Goal: Transaction & Acquisition: Purchase product/service

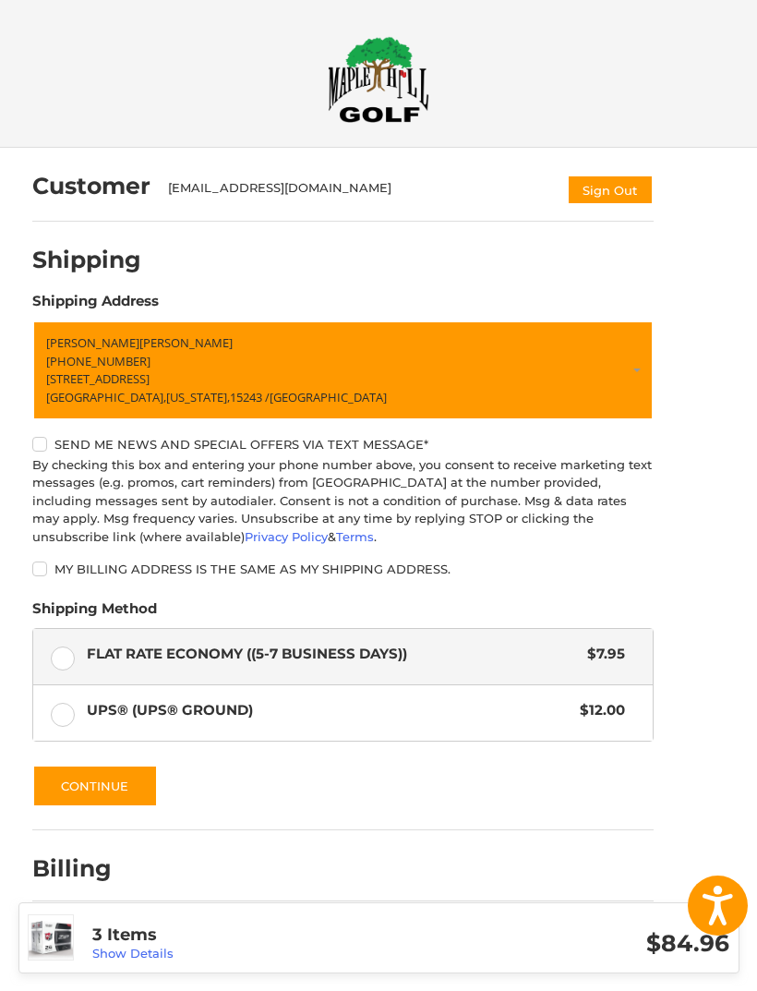
click at [90, 783] on button "Continue" at bounding box center [95, 786] width 126 height 42
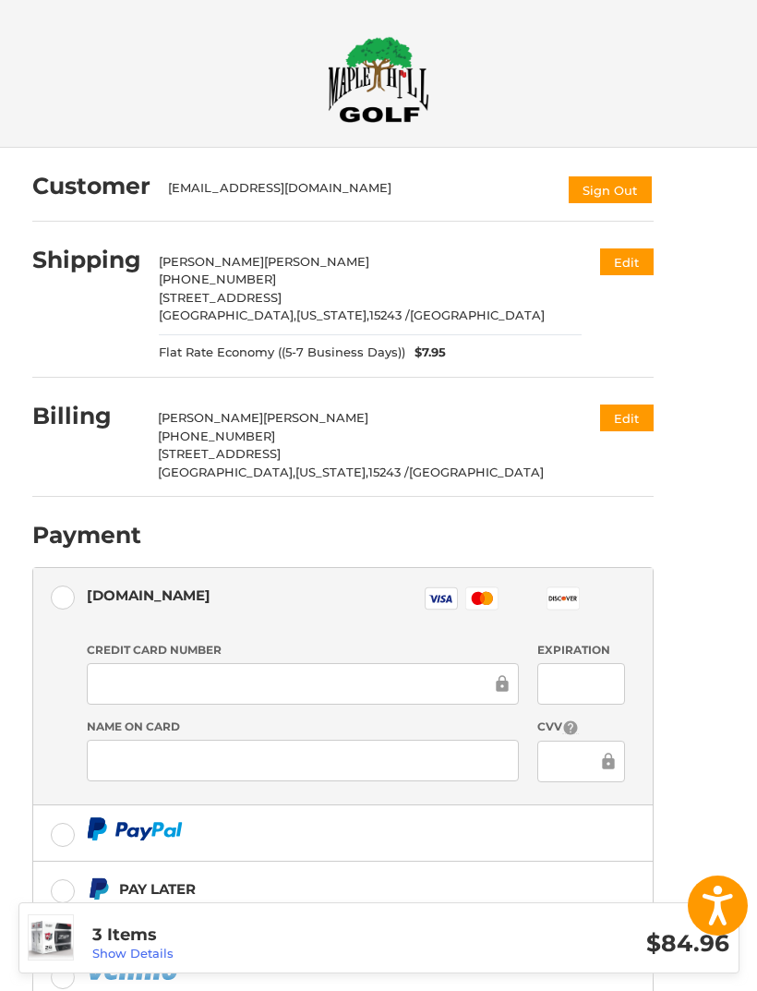
click at [139, 693] on div at bounding box center [303, 684] width 432 height 42
click at [88, 693] on div at bounding box center [303, 684] width 432 height 42
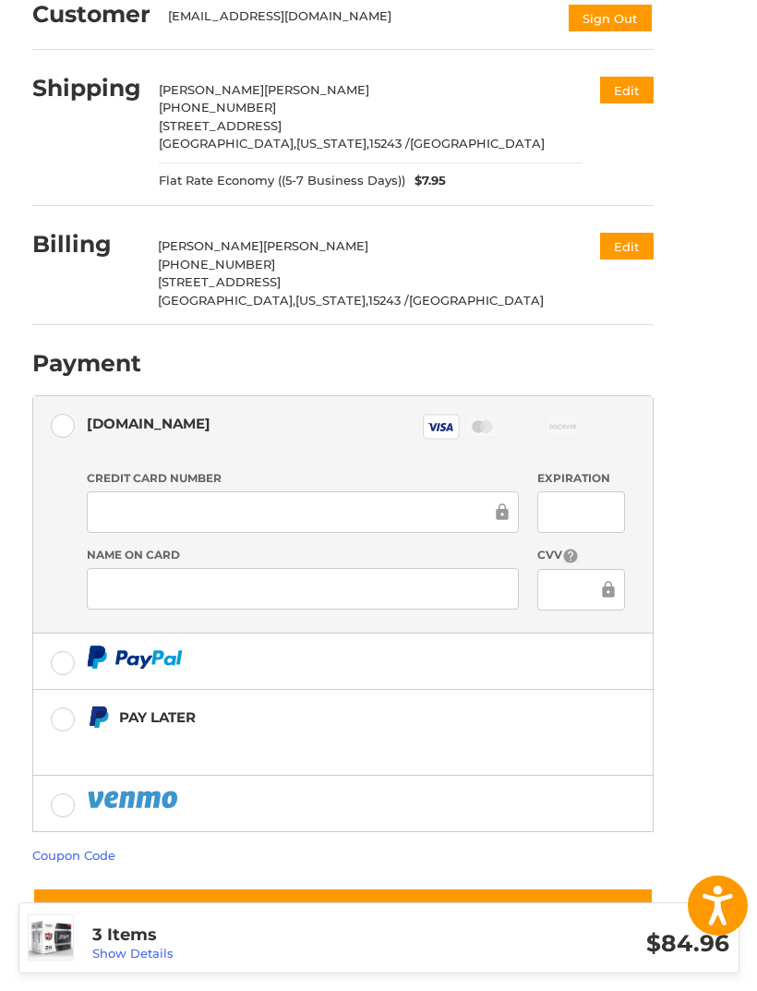
scroll to position [174, 0]
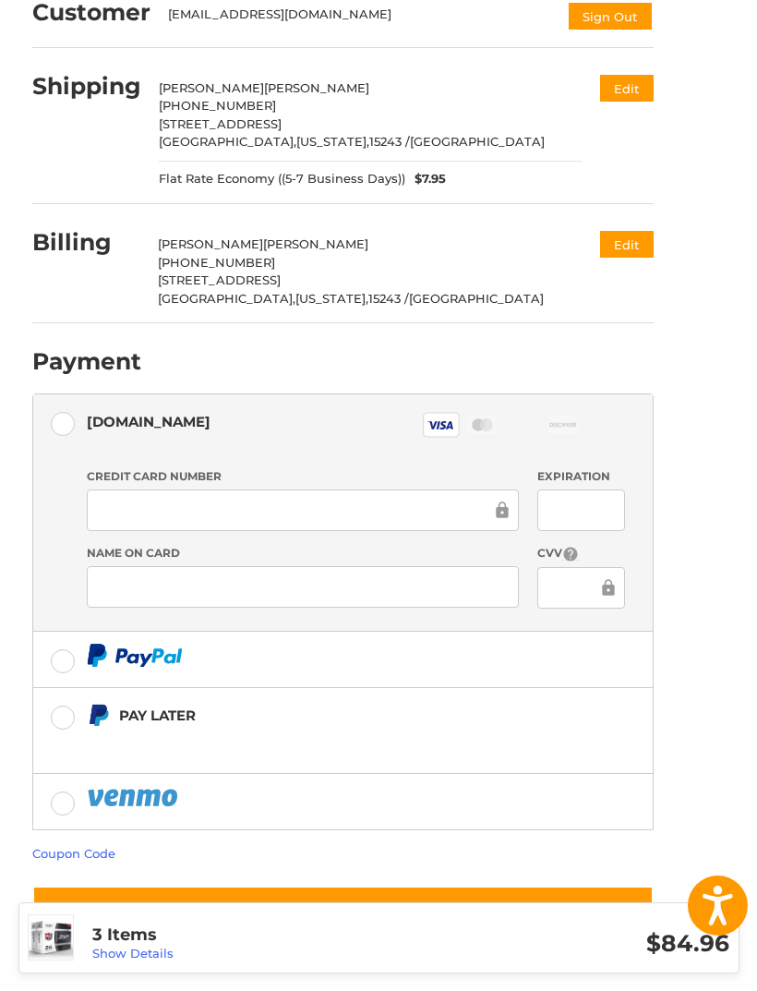
click at [754, 568] on div "Customer [EMAIL_ADDRESS][DOMAIN_NAME] Sign Out Shipping [PERSON_NAME] [PHONE_NU…" at bounding box center [378, 512] width 757 height 1076
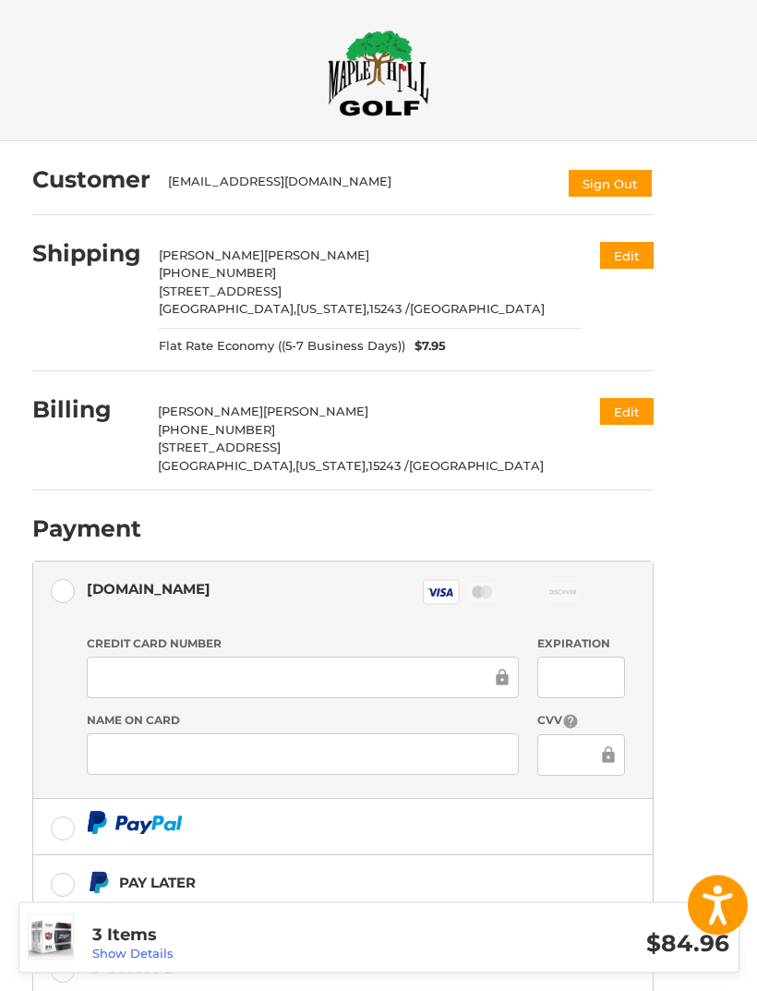
scroll to position [0, 0]
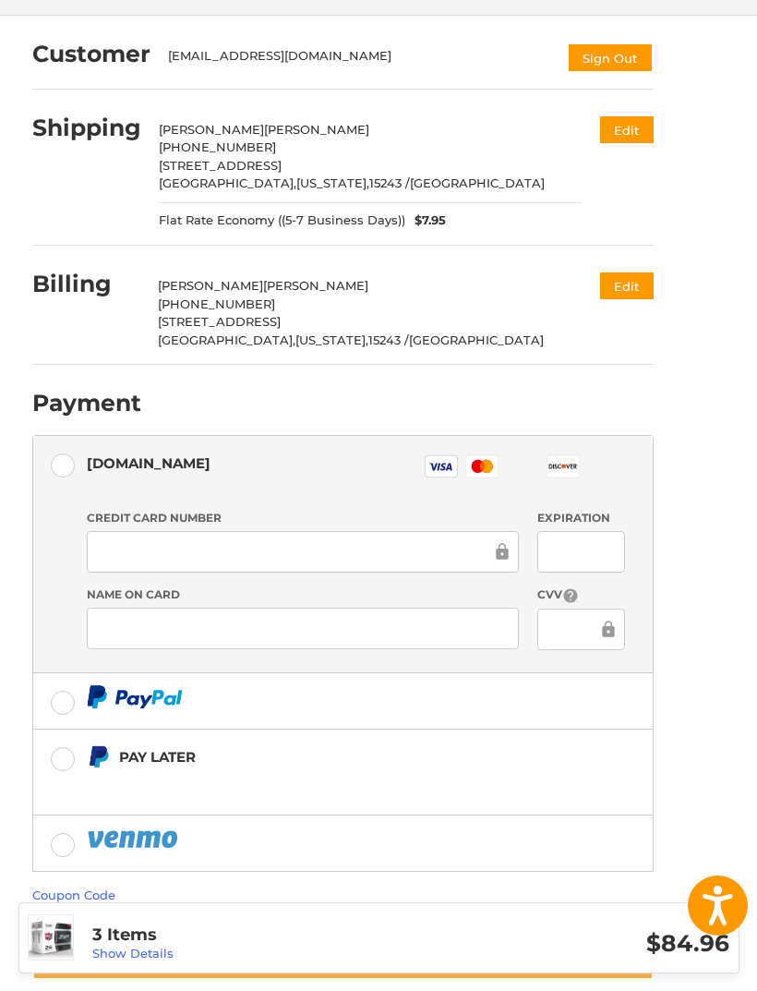
scroll to position [174, 0]
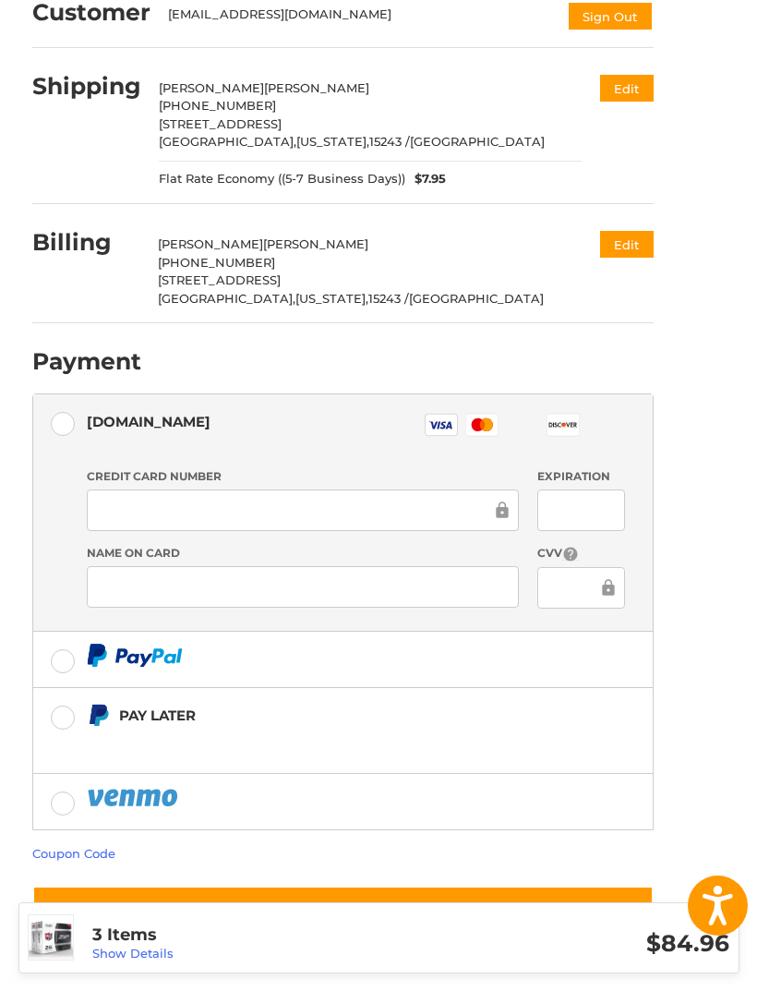
click at [73, 855] on link "Coupon Code" at bounding box center [73, 853] width 83 height 15
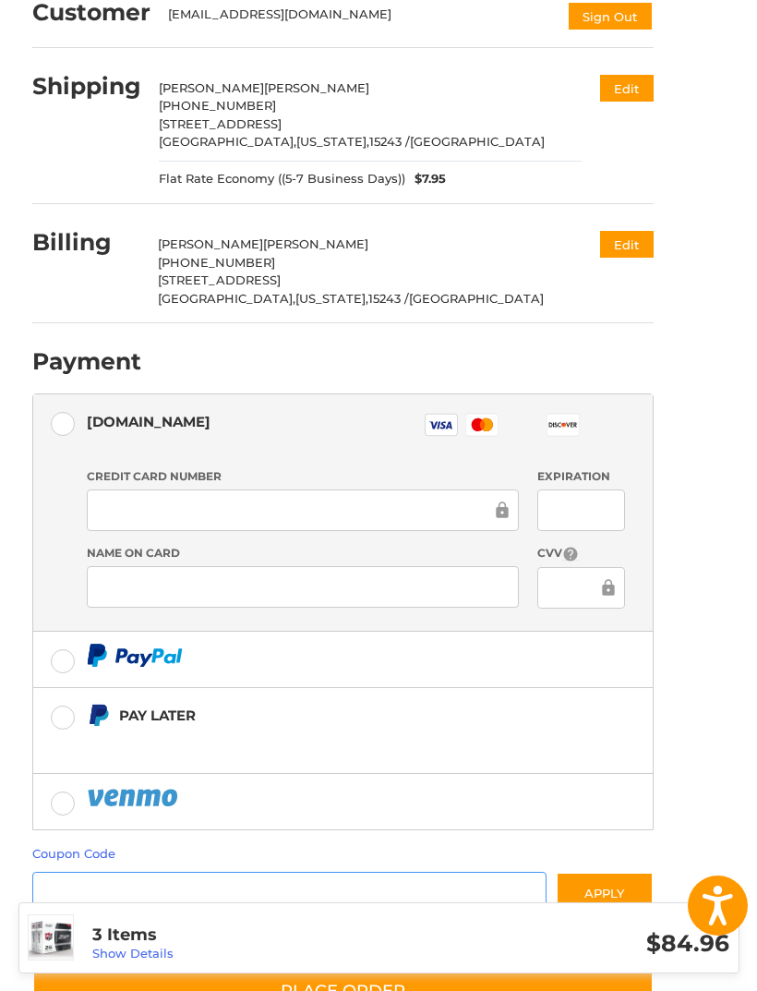
click at [59, 898] on input "Gift Certificate or Coupon Code" at bounding box center [289, 893] width 515 height 42
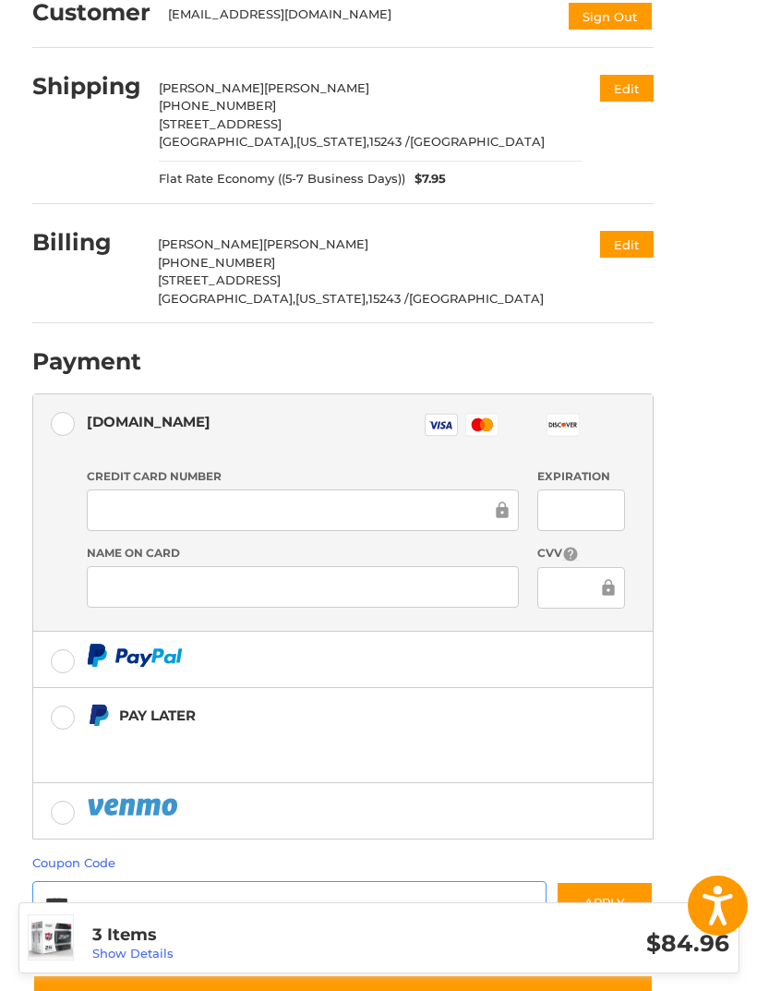
scroll to position [311, 0]
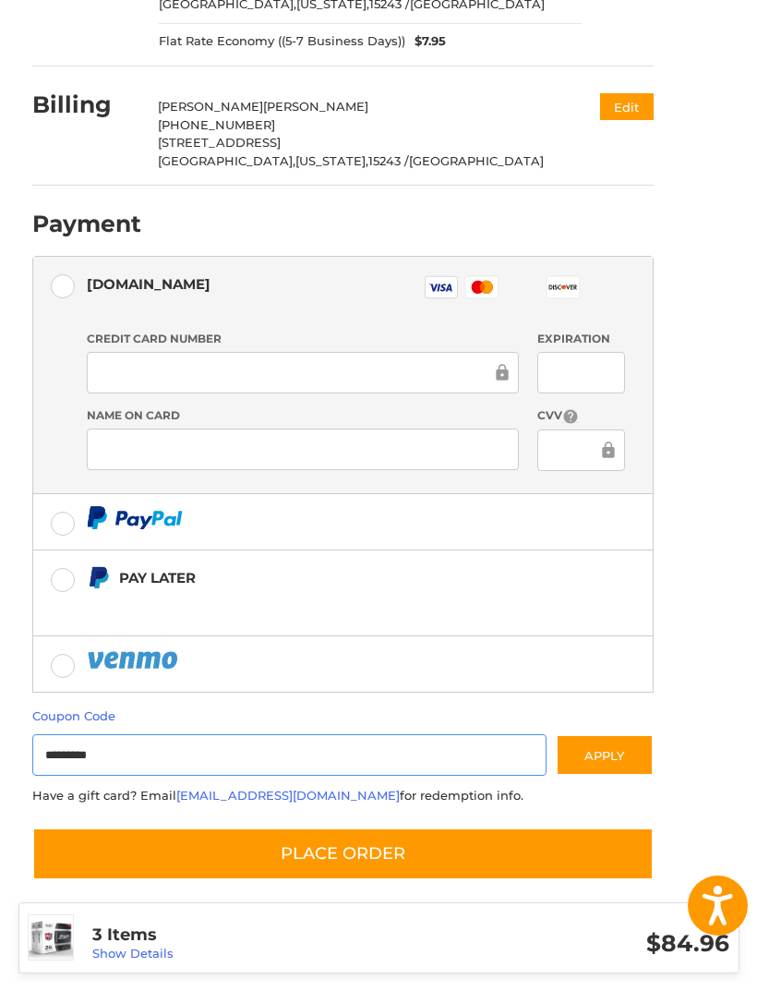
type input "**********"
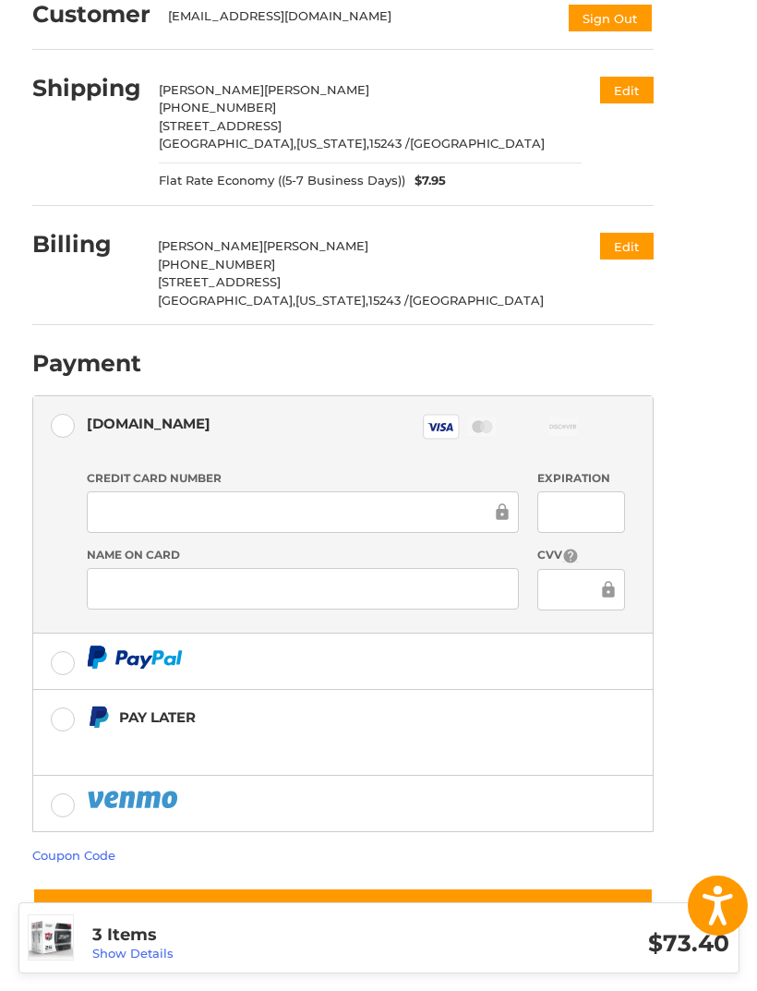
scroll to position [174, 0]
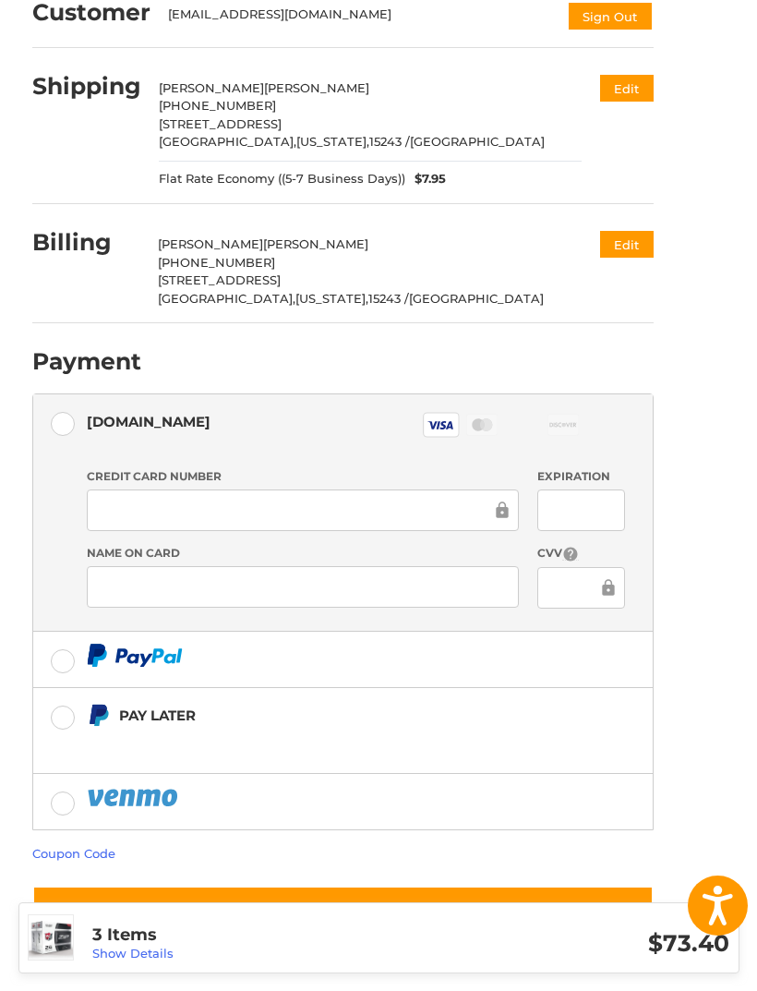
click at [651, 725] on label "Pay Later" at bounding box center [343, 730] width 620 height 85
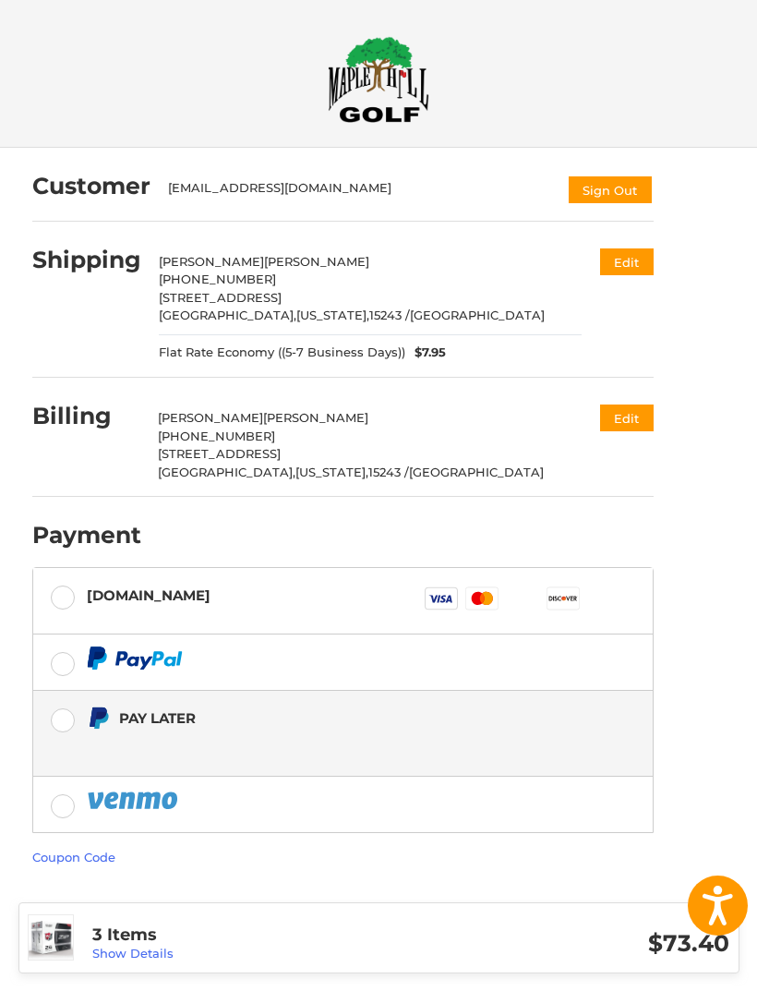
scroll to position [4, 0]
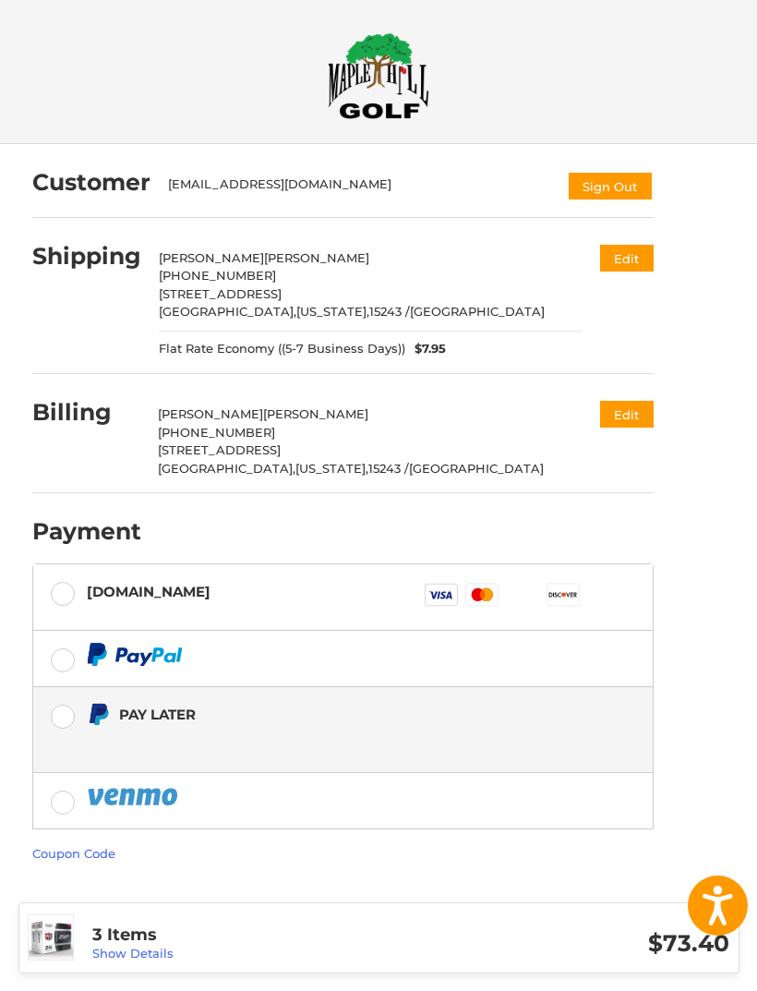
click at [190, 963] on div "3 Items Show Details" at bounding box center [242, 937] width 337 height 51
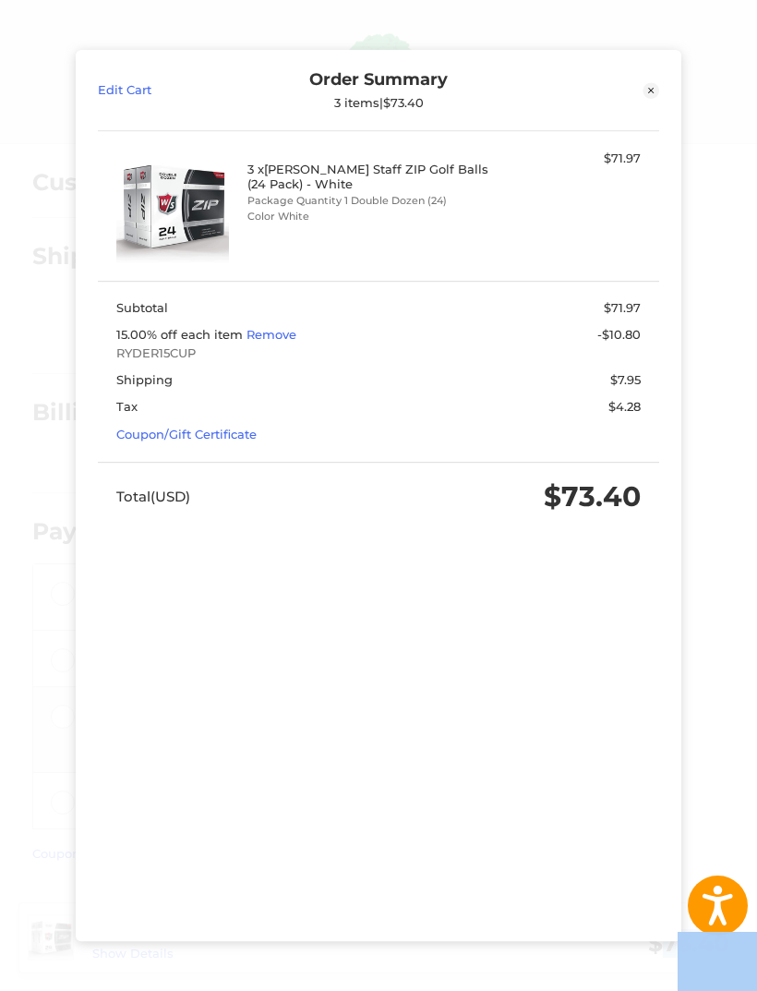
click at [100, 85] on link "Edit Cart" at bounding box center [168, 90] width 140 height 41
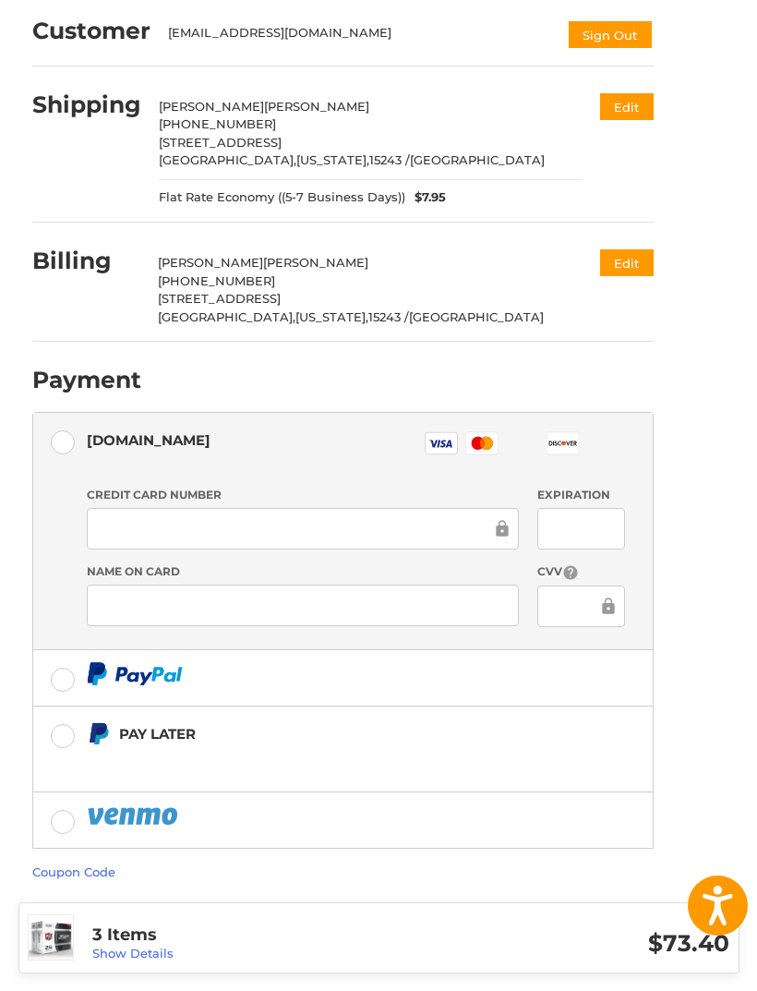
scroll to position [174, 0]
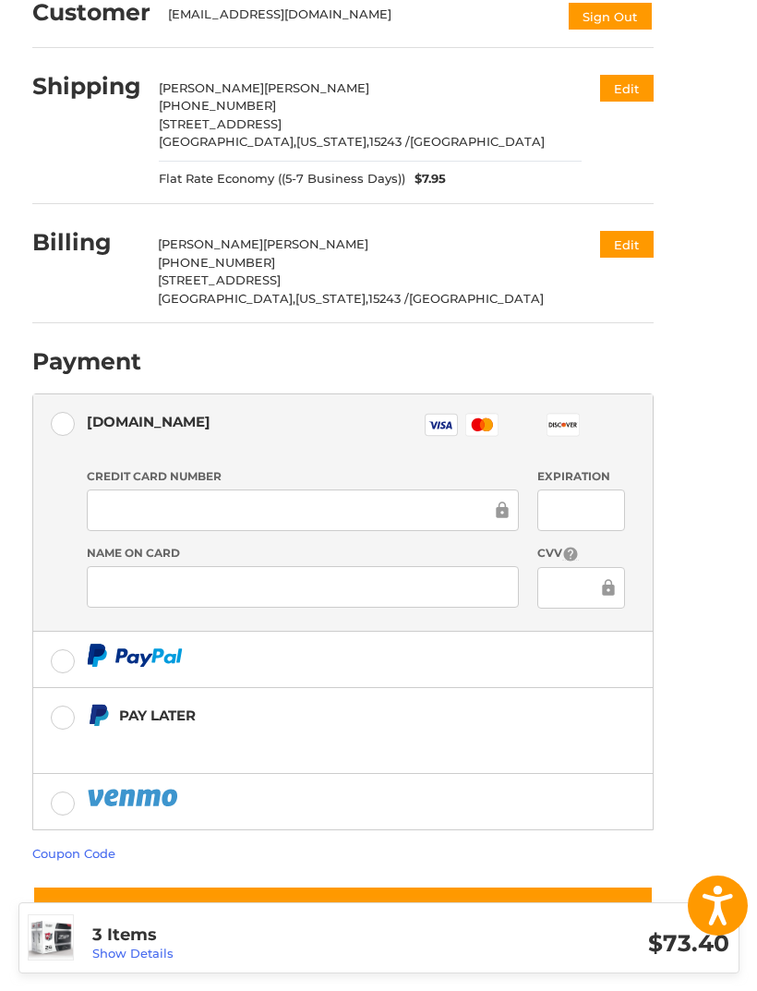
click at [136, 495] on div at bounding box center [303, 510] width 432 height 42
click at [614, 679] on label at bounding box center [343, 659] width 620 height 55
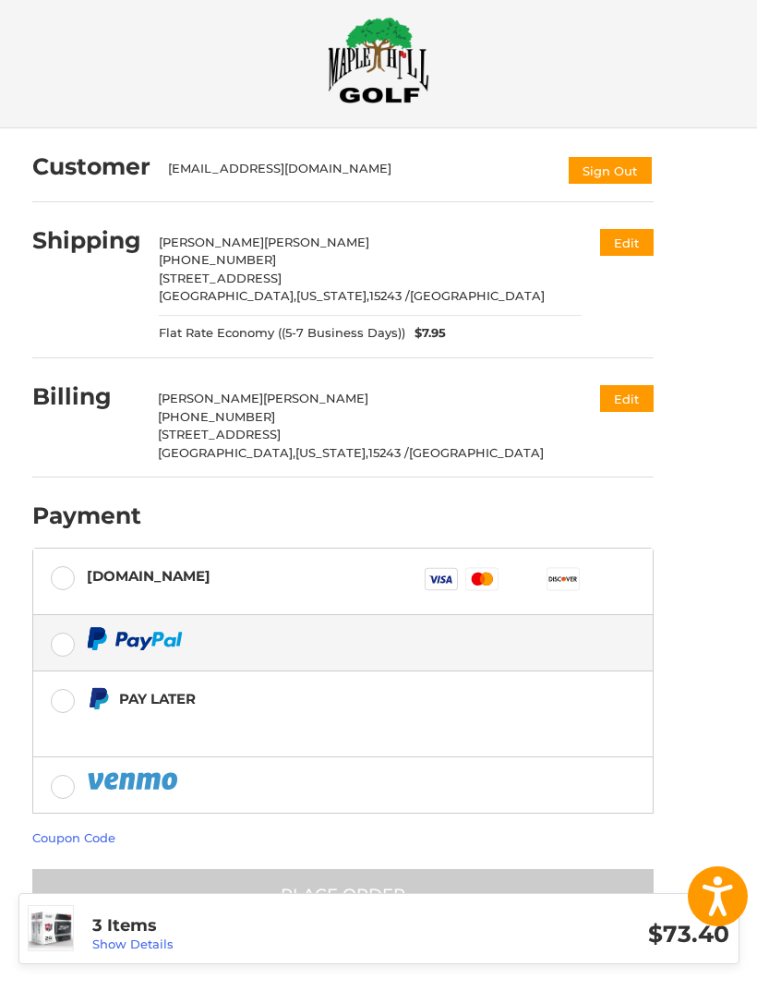
scroll to position [4, 0]
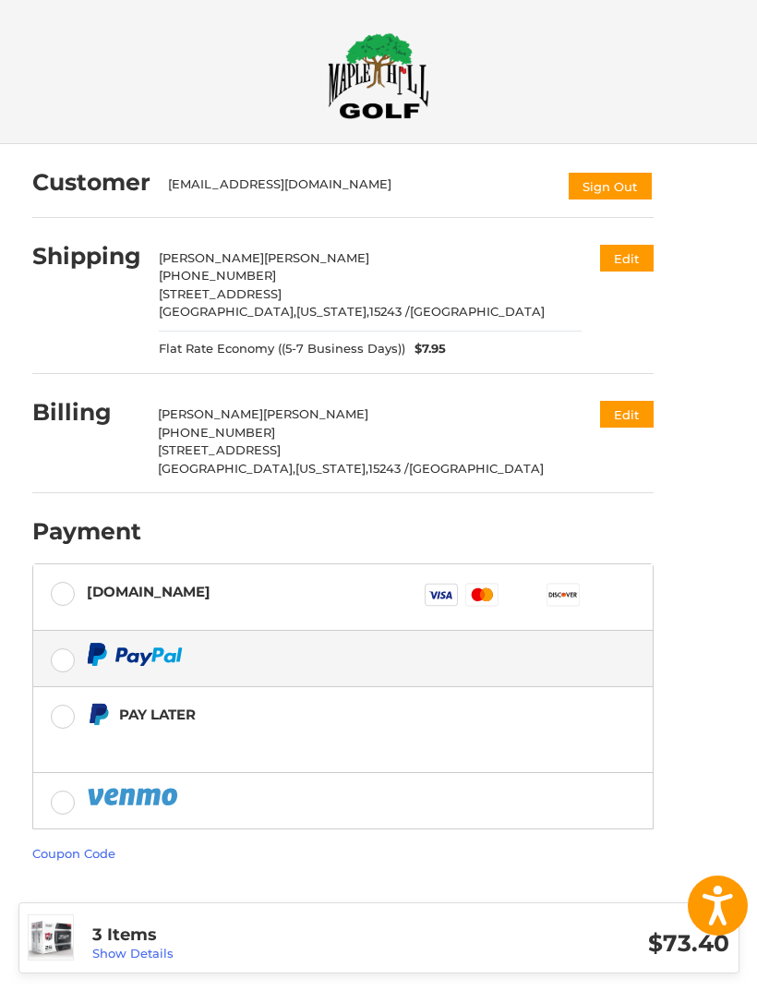
click at [470, 603] on rect at bounding box center [481, 595] width 32 height 22
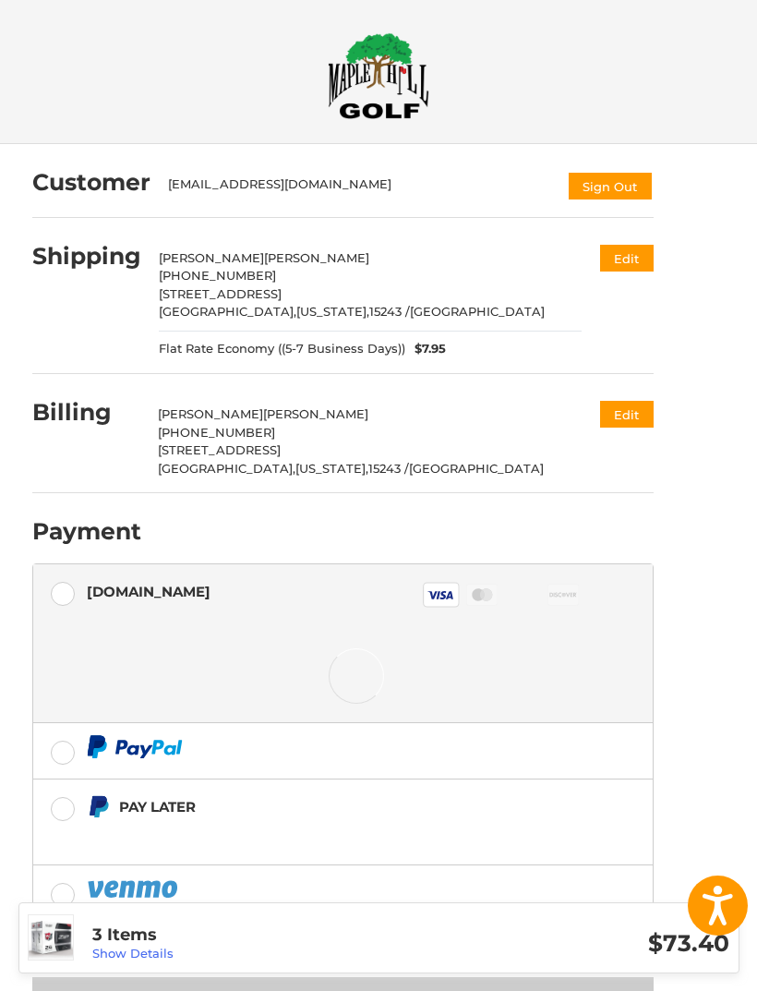
scroll to position [3, 0]
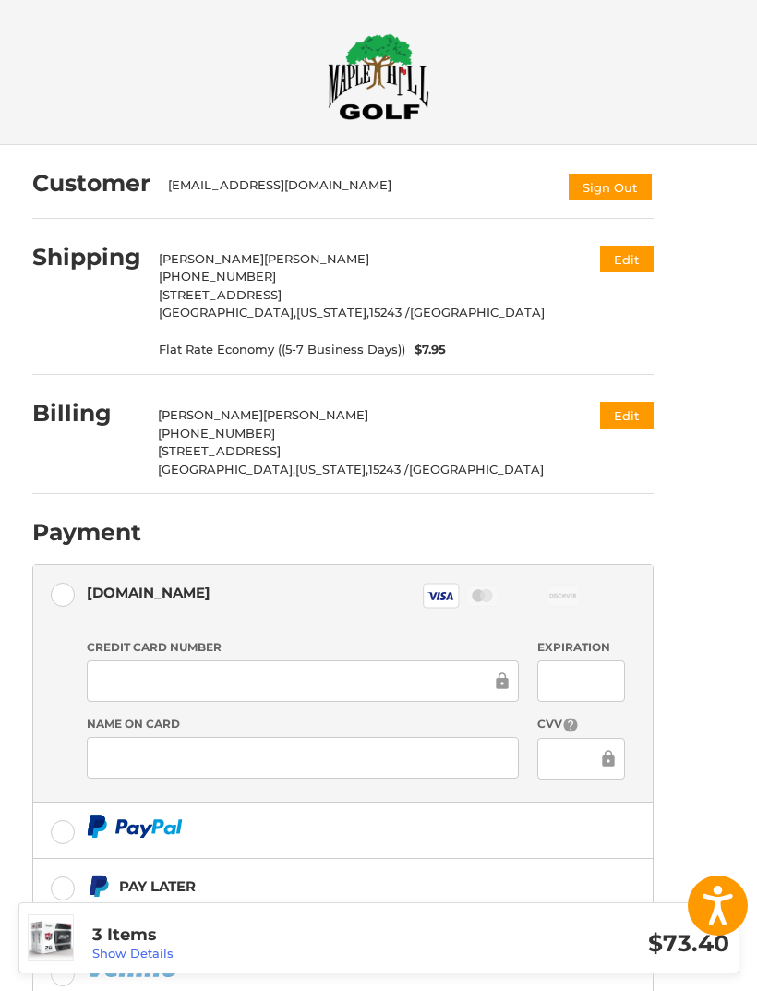
click at [292, 667] on div at bounding box center [303, 681] width 432 height 42
click at [461, 359] on div "Shipping Ronald Glick 412-901-3746 700 Pinetree Rd pittsburgh, Pennsylvania, 15…" at bounding box center [343, 300] width 622 height 149
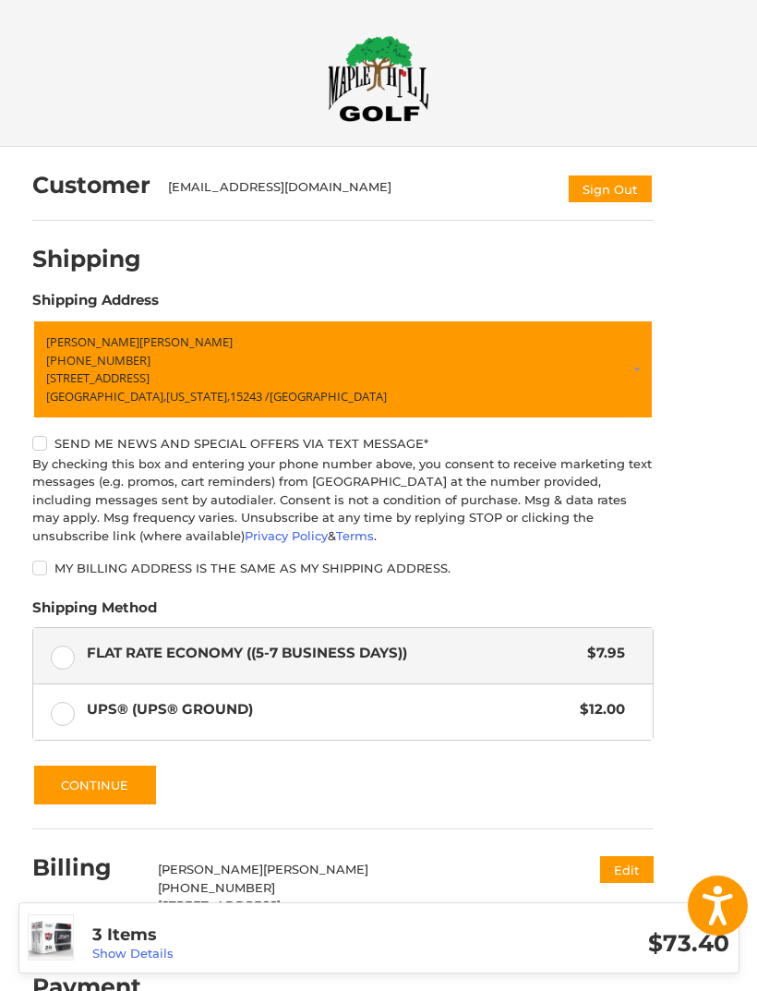
scroll to position [58, 0]
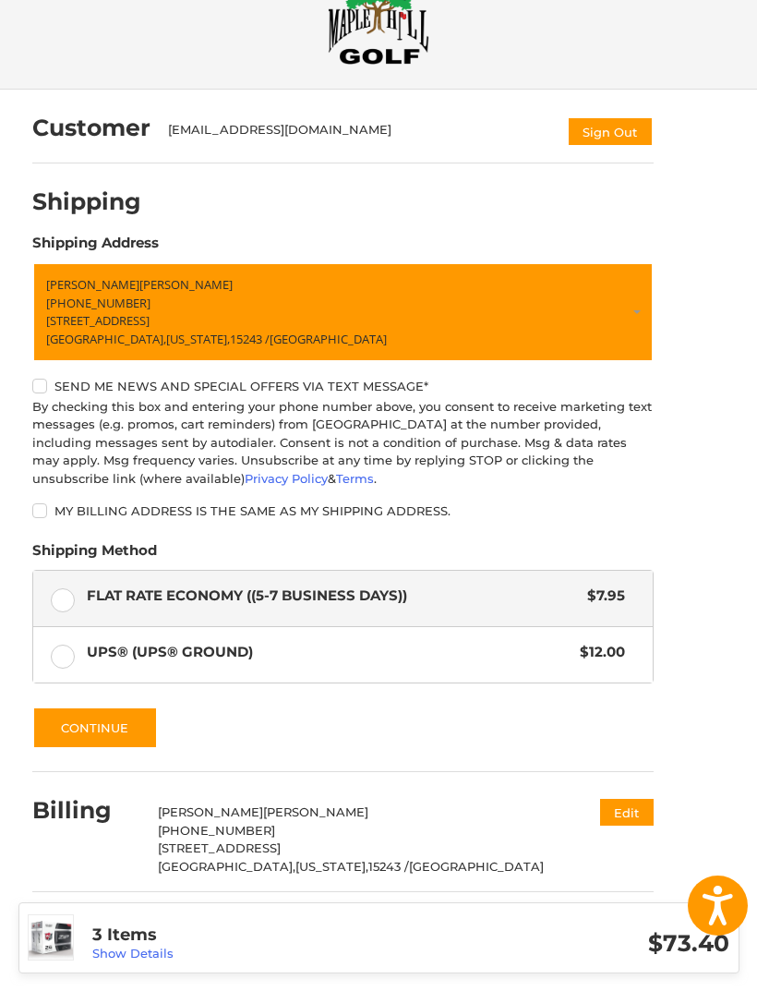
click at [115, 737] on button "Continue" at bounding box center [95, 727] width 126 height 42
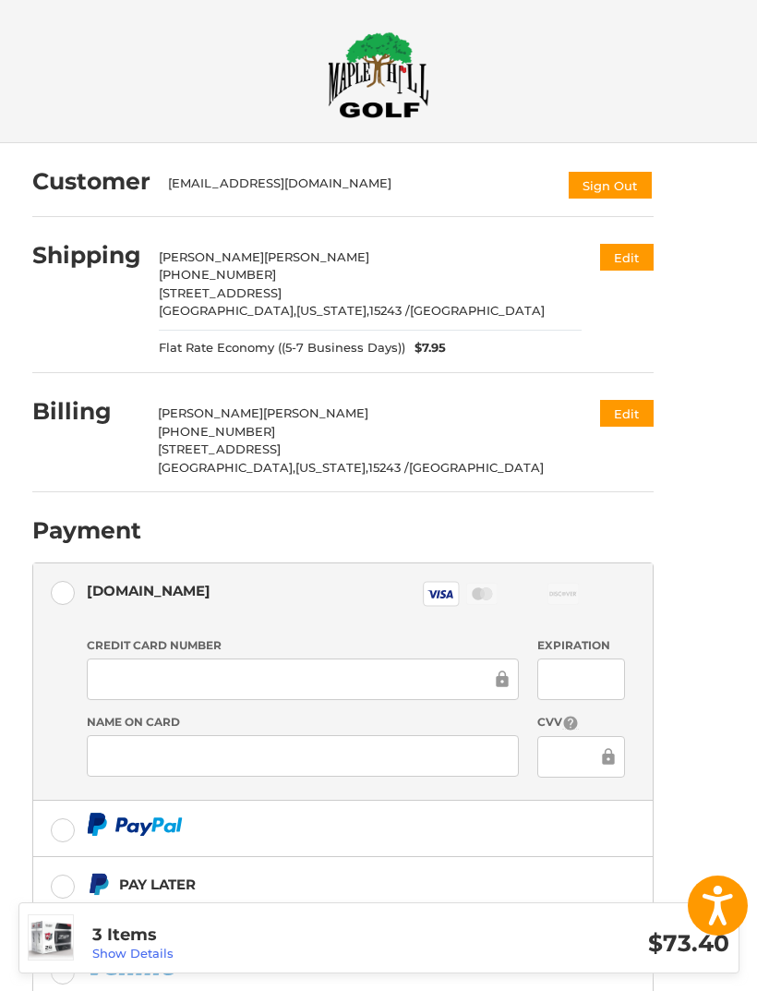
scroll to position [6, 0]
click at [587, 694] on div at bounding box center [581, 679] width 89 height 42
click at [195, 766] on div at bounding box center [303, 755] width 432 height 42
click at [159, 769] on div at bounding box center [303, 755] width 432 height 42
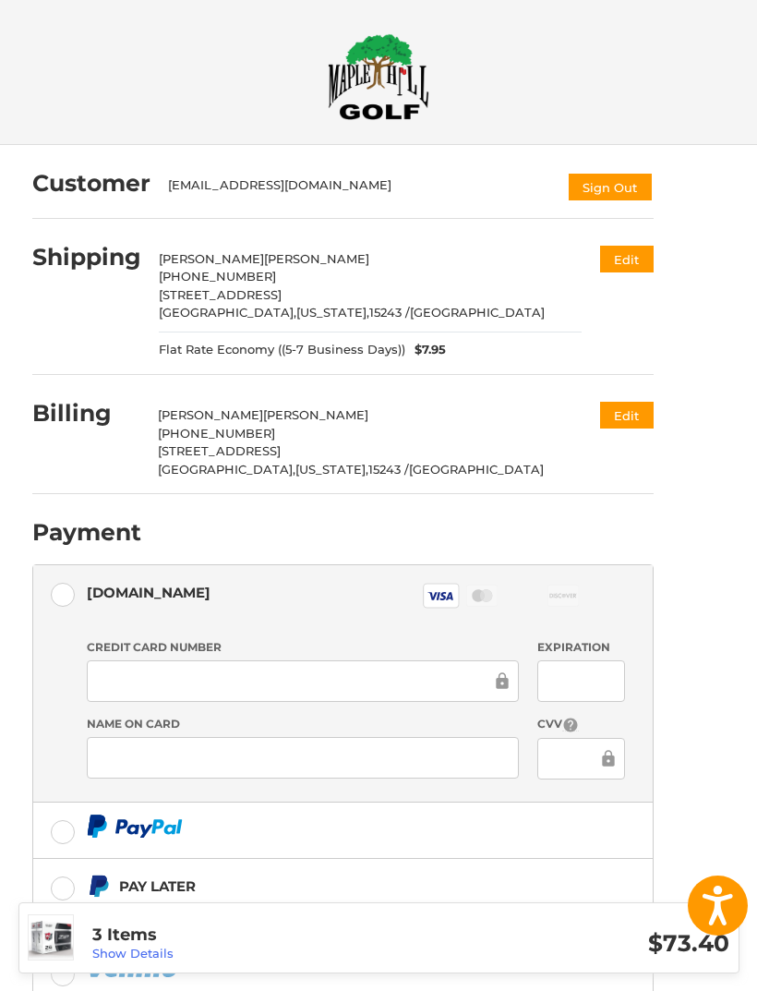
click at [624, 389] on div "Billing Ronald Glick 412-901-3746 700 Pinetree Rd pittsburgh, Pennsylvania, 152…" at bounding box center [343, 438] width 622 height 112
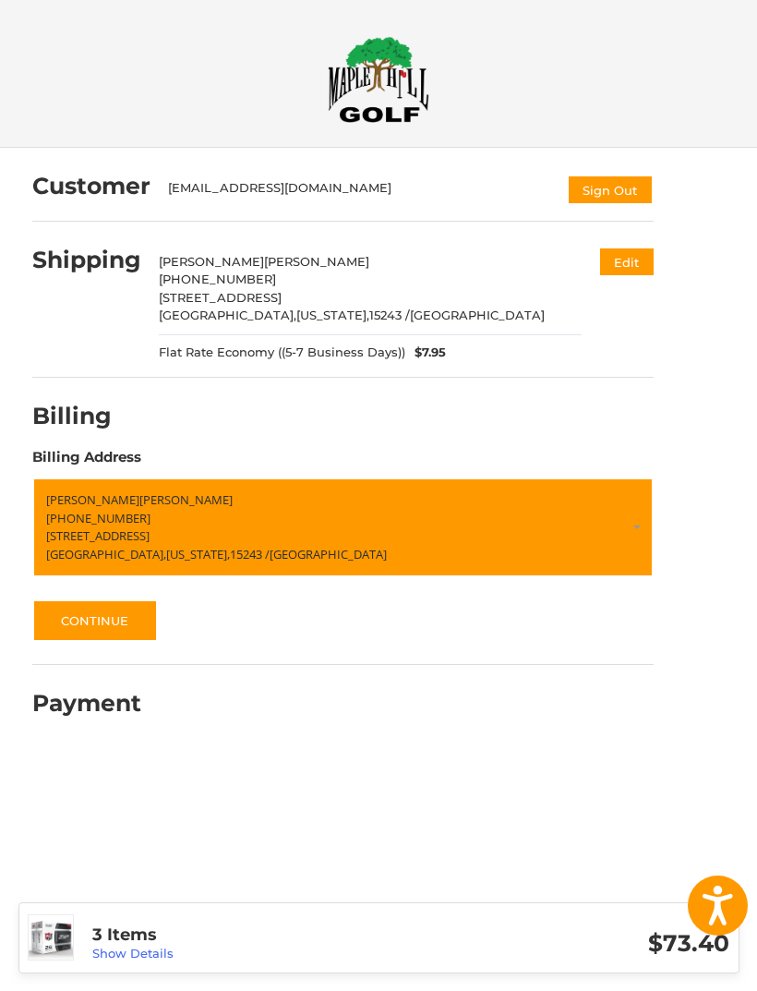
click at [110, 620] on button "Continue" at bounding box center [95, 620] width 126 height 42
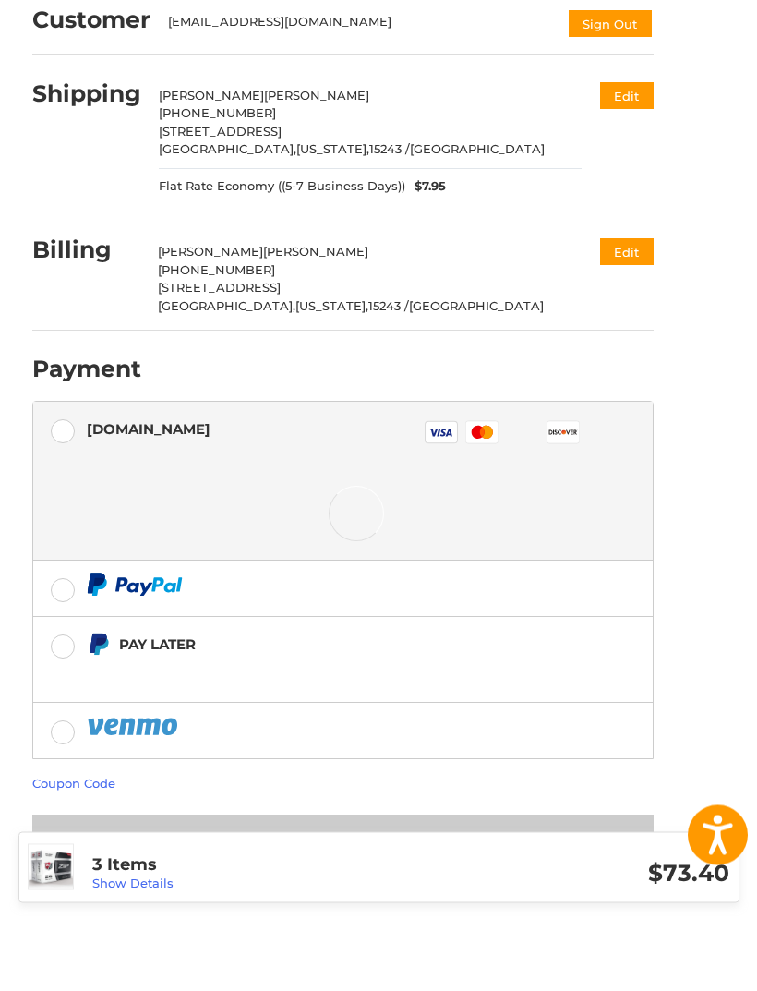
scroll to position [174, 0]
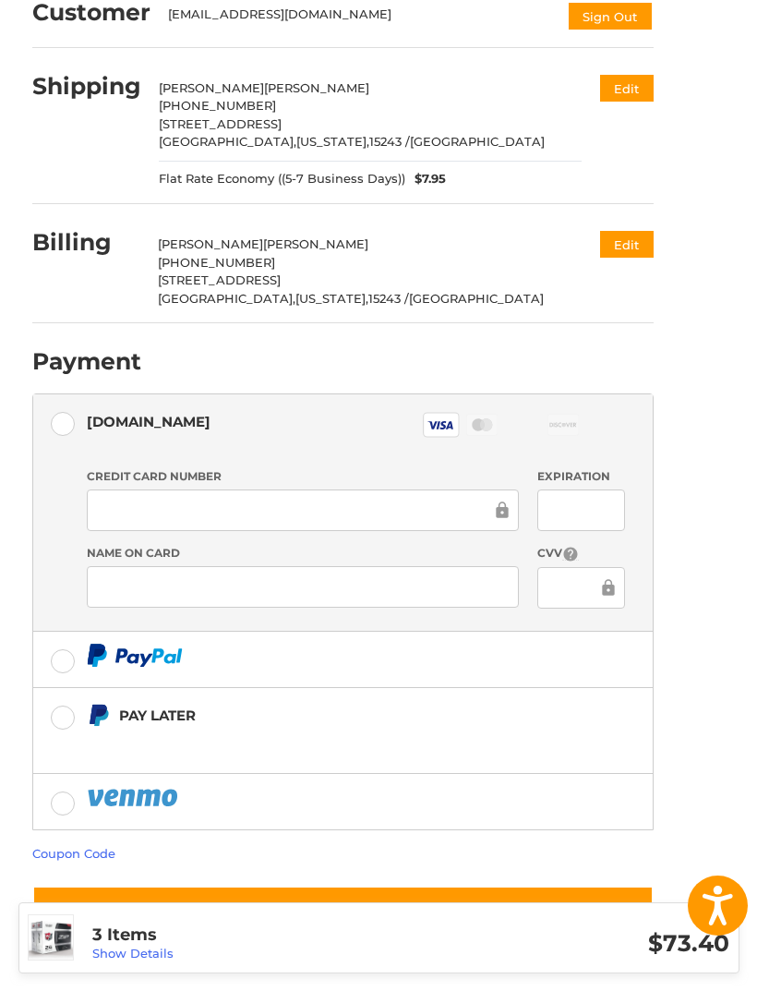
click at [549, 515] on div at bounding box center [581, 510] width 89 height 42
click at [566, 519] on div at bounding box center [581, 510] width 89 height 42
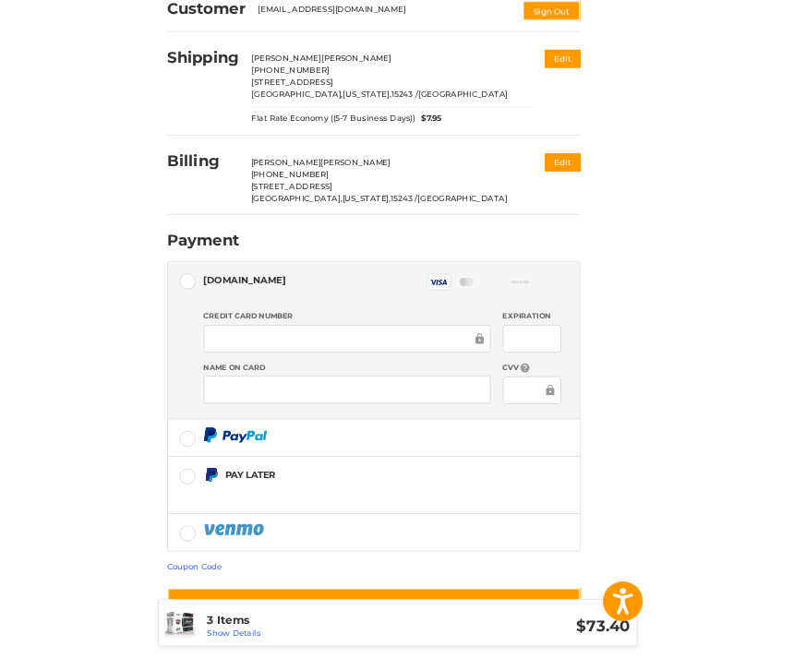
scroll to position [506, 0]
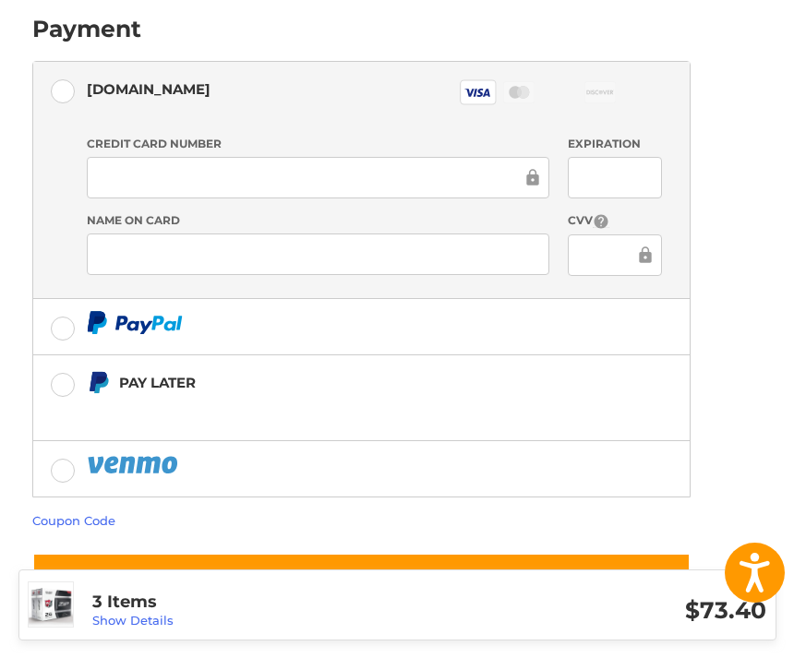
click at [244, 268] on div at bounding box center [318, 255] width 463 height 42
click at [609, 270] on div at bounding box center [615, 256] width 95 height 42
click at [633, 461] on div at bounding box center [374, 464] width 575 height 23
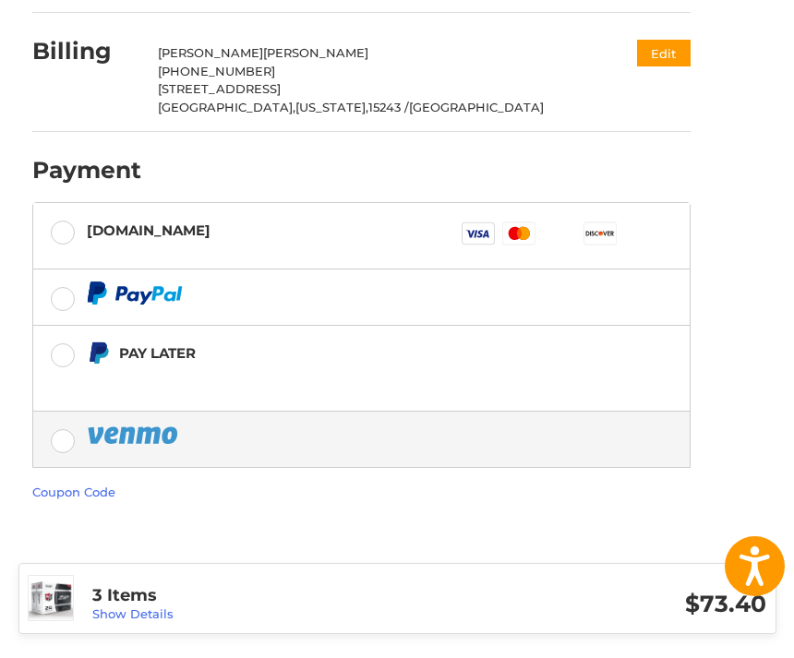
scroll to position [336, 0]
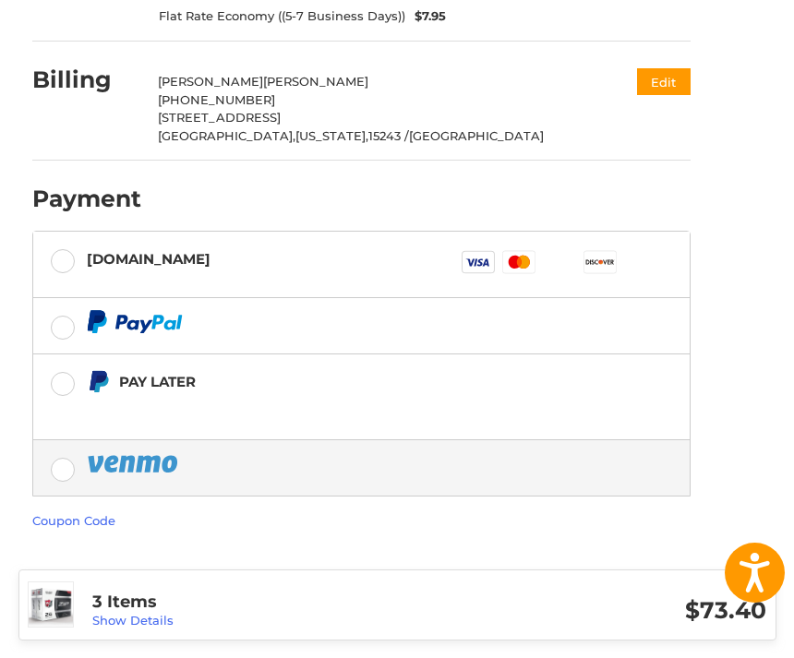
click at [526, 269] on rect at bounding box center [518, 262] width 32 height 22
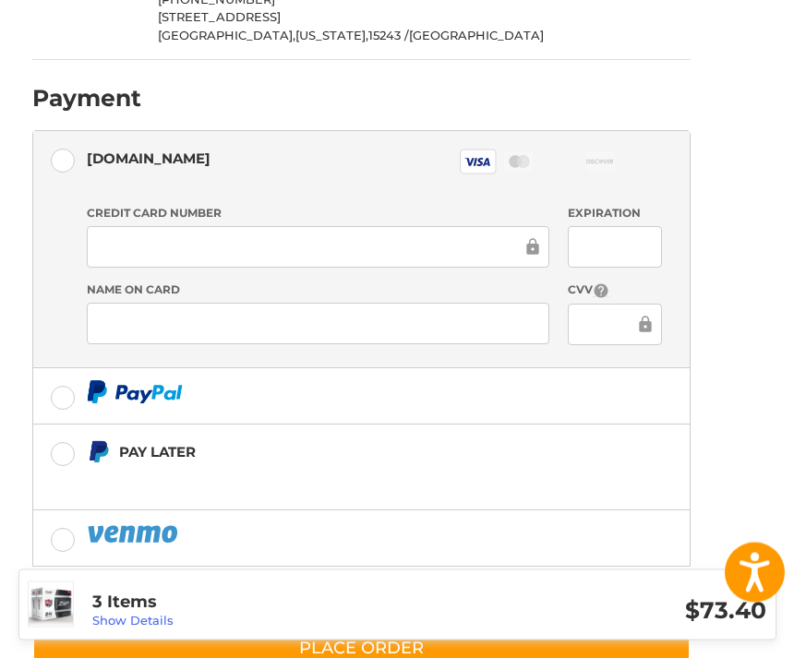
scroll to position [506, 0]
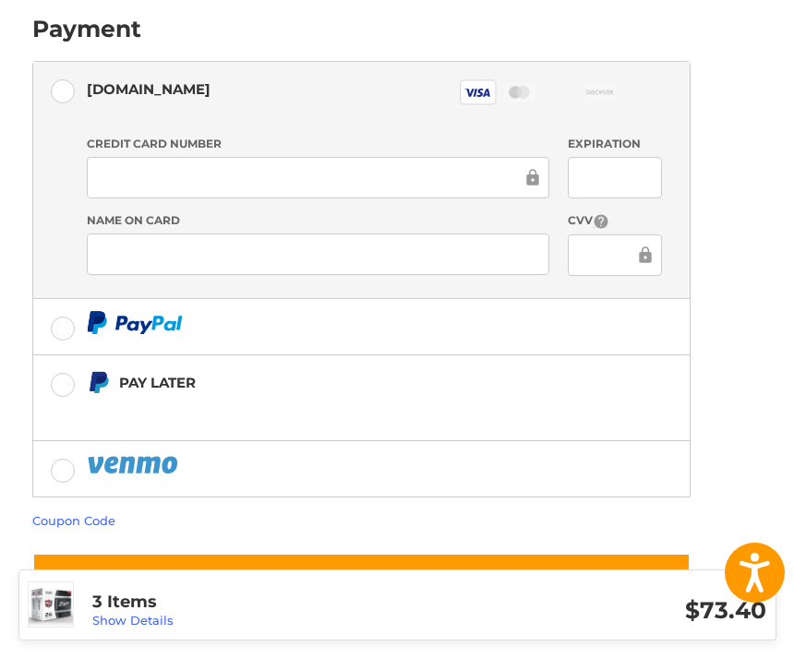
click at [519, 574] on button "Place Order" at bounding box center [361, 579] width 658 height 53
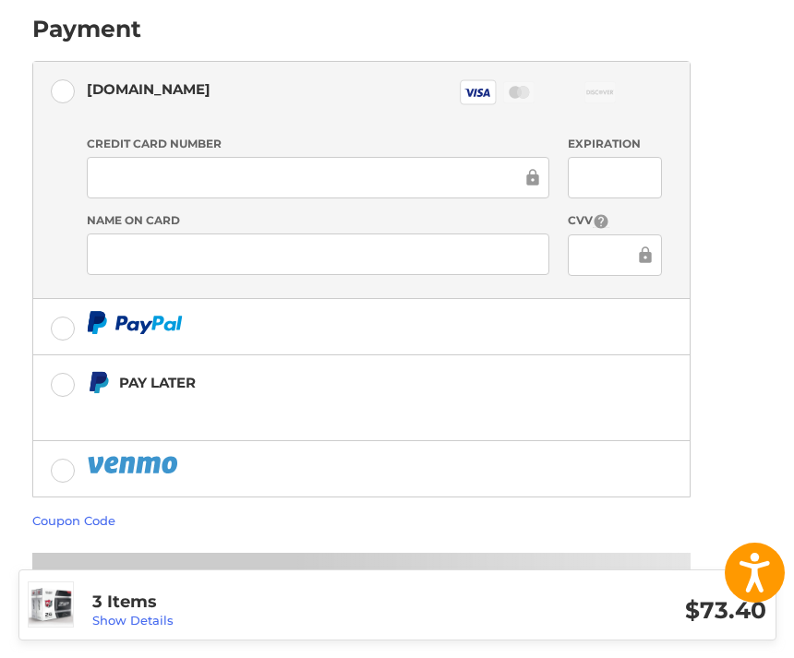
scroll to position [0, 0]
